Goal: Information Seeking & Learning: Understand process/instructions

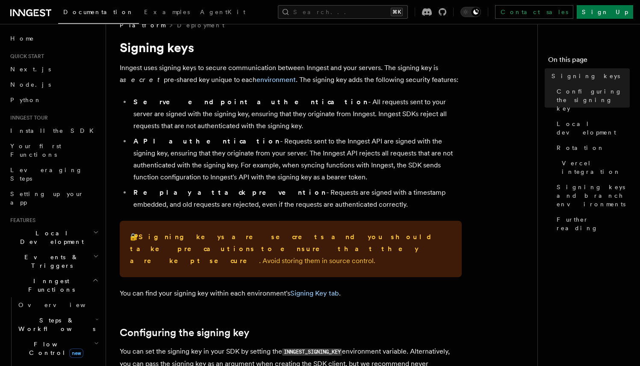
scroll to position [9, 0]
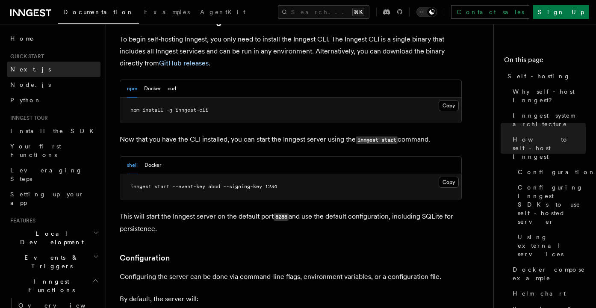
scroll to position [798, 0]
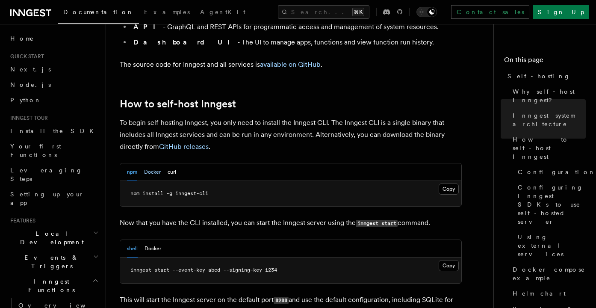
click at [153, 163] on button "Docker" at bounding box center [152, 172] width 17 height 18
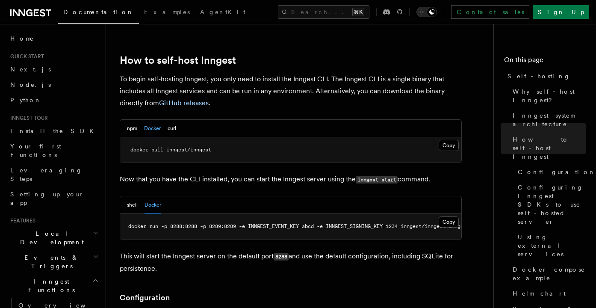
scroll to position [0, 0]
click at [267, 223] on span "docker run -p 8288:8288 -p 8289:8289 -e INNGEST_EVENT_KEY=abcd -e INNGEST_SIGNI…" at bounding box center [309, 226] width 359 height 6
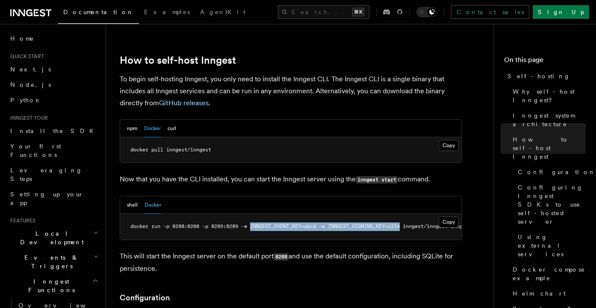
drag, startPoint x: 267, startPoint y: 200, endPoint x: 401, endPoint y: 201, distance: 134.6
click at [401, 223] on span "docker run -p 8288:8288 -p 8289:8289 -e INNGEST_EVENT_KEY=abcd -e INNGEST_SIGNI…" at bounding box center [309, 226] width 359 height 6
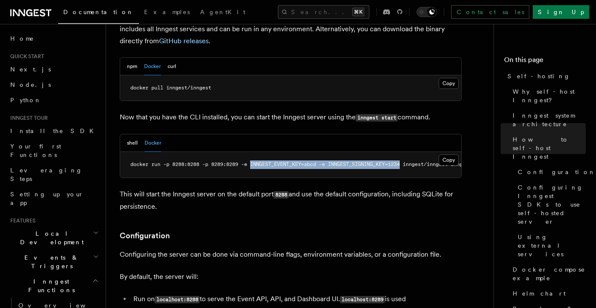
scroll to position [985, 0]
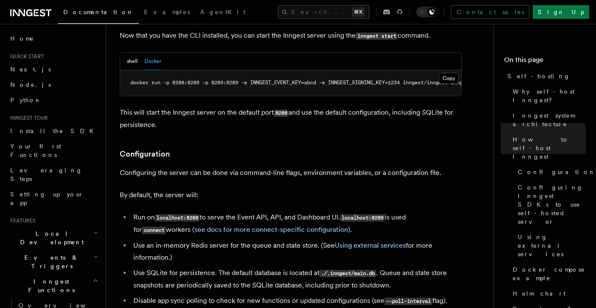
click at [247, 106] on p "This will start the Inngest server on the default port 8288 and use the default…" at bounding box center [291, 118] width 342 height 24
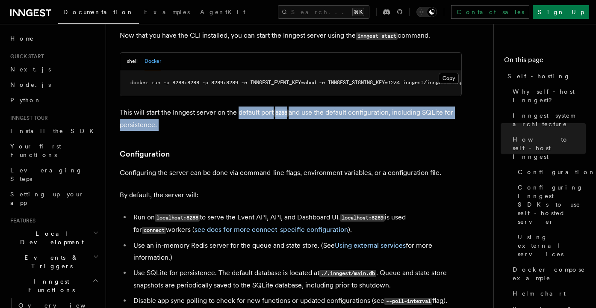
drag, startPoint x: 247, startPoint y: 94, endPoint x: 419, endPoint y: 105, distance: 172.2
click at [419, 106] on p "This will start the Inngest server on the default port 8288 and use the default…" at bounding box center [291, 118] width 342 height 24
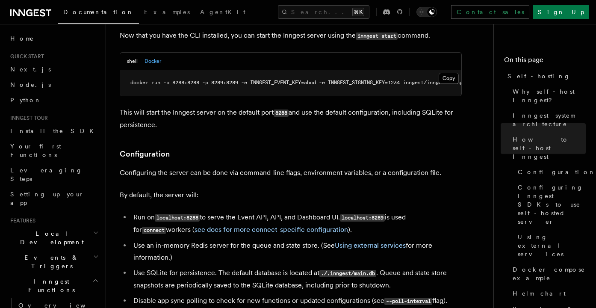
click at [419, 106] on p "This will start the Inngest server on the default port 8288 and use the default…" at bounding box center [291, 118] width 342 height 24
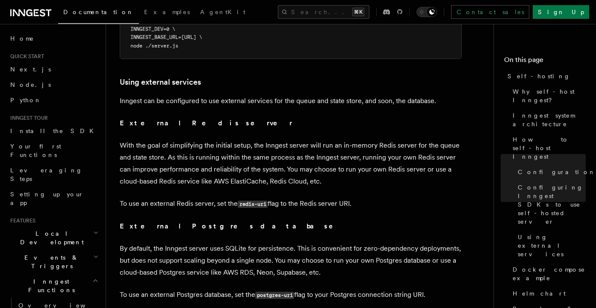
scroll to position [2005, 0]
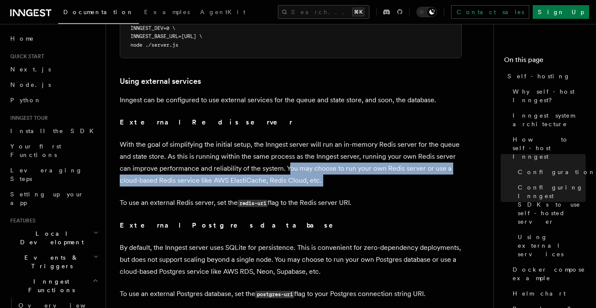
drag, startPoint x: 287, startPoint y: 155, endPoint x: 317, endPoint y: 180, distance: 39.1
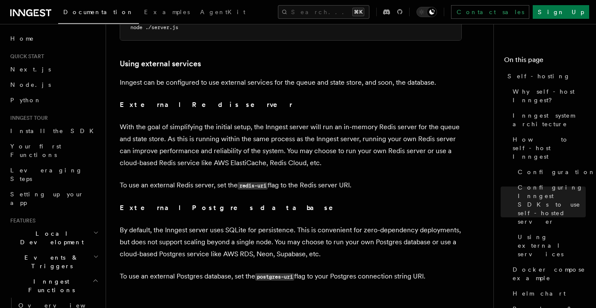
scroll to position [2022, 0]
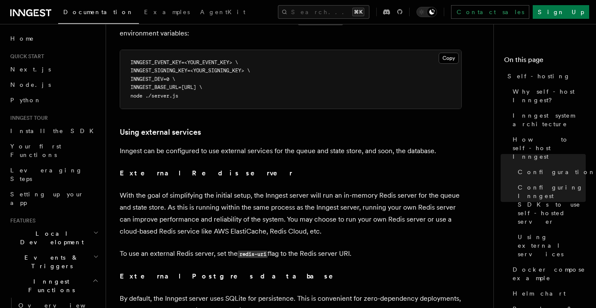
scroll to position [1957, 0]
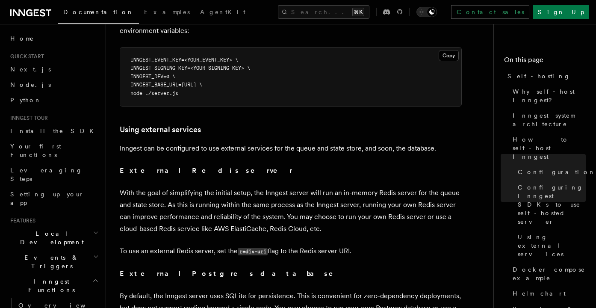
click at [242, 248] on code "redis-uri" at bounding box center [253, 251] width 30 height 7
drag, startPoint x: 242, startPoint y: 240, endPoint x: 262, endPoint y: 241, distance: 19.7
click at [262, 248] on code "redis-uri" at bounding box center [253, 251] width 30 height 7
copy code "redis-uri"
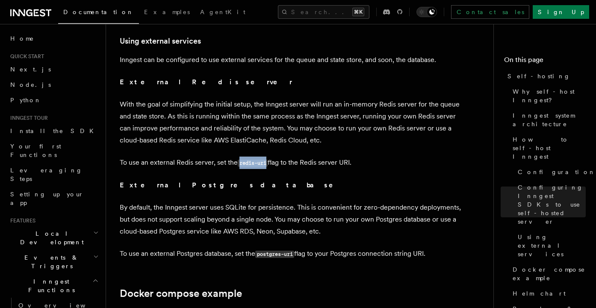
scroll to position [2050, 0]
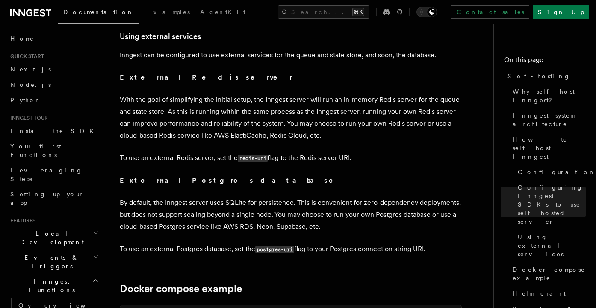
click at [286, 106] on p "With the goal of simplifying the initial setup, the Inngest server will run an …" at bounding box center [291, 118] width 342 height 48
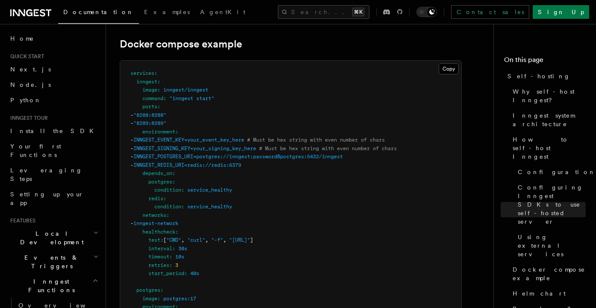
click at [250, 237] on span ""http://localhost:8288/health"" at bounding box center [239, 240] width 21 height 6
copy span "health"
click at [165, 112] on span ""8288:8288"" at bounding box center [149, 115] width 33 height 6
drag, startPoint x: 165, startPoint y: 105, endPoint x: 171, endPoint y: 105, distance: 5.6
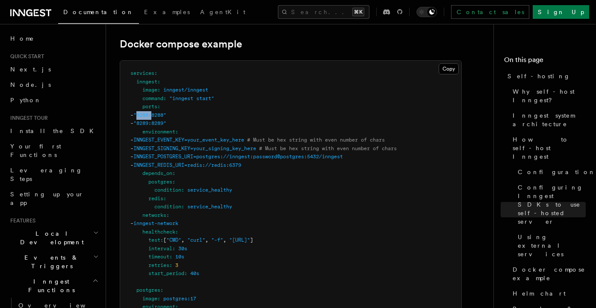
click at [166, 112] on span ""8288:8288"" at bounding box center [149, 115] width 33 height 6
copy span "8288:"
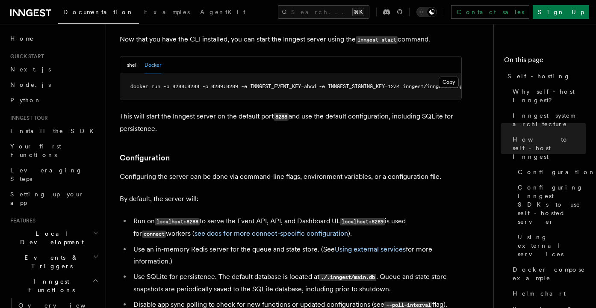
scroll to position [982, 0]
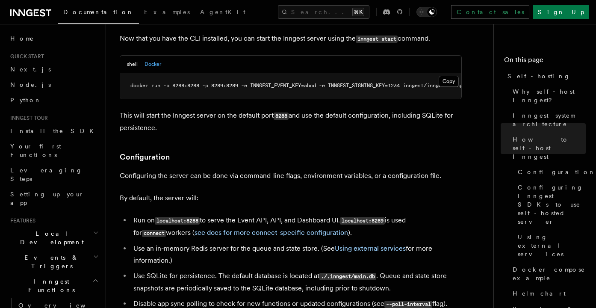
click at [265, 214] on li "Run on localhost:8288 to serve the Event API, API, and Dashboard UI. localhost:…" at bounding box center [296, 226] width 331 height 25
drag, startPoint x: 265, startPoint y: 201, endPoint x: 312, endPoint y: 203, distance: 47.5
click at [312, 214] on li "Run on localhost:8288 to serve the Event API, API, and Dashboard UI. localhost:…" at bounding box center [296, 226] width 331 height 25
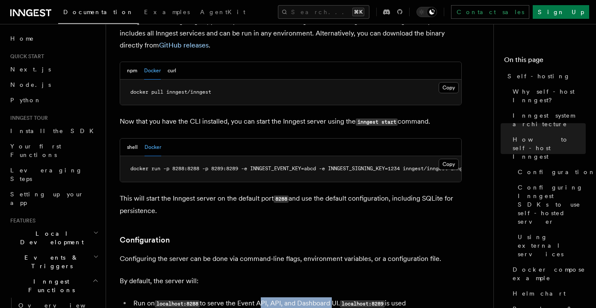
scroll to position [887, 0]
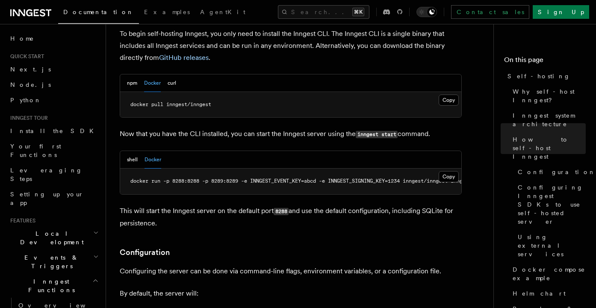
click at [222, 178] on span "docker run -p 8288:8288 -p 8289:8289 -e INNGEST_EVENT_KEY=abcd -e INNGEST_SIGNI…" at bounding box center [309, 181] width 359 height 6
copy span "8289"
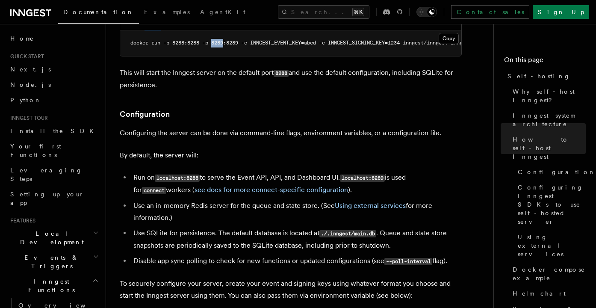
scroll to position [1026, 0]
click at [266, 185] on link "see docs for more connect-specific configuration" at bounding box center [270, 189] width 153 height 8
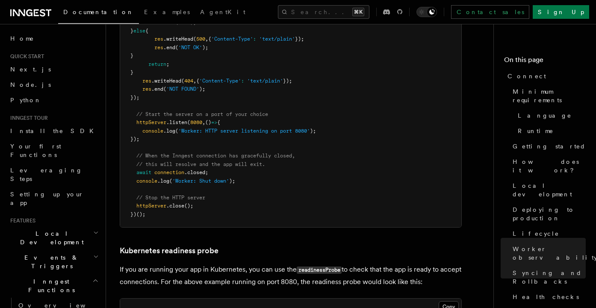
scroll to position [3885, 0]
